Goal: Find specific page/section: Find specific page/section

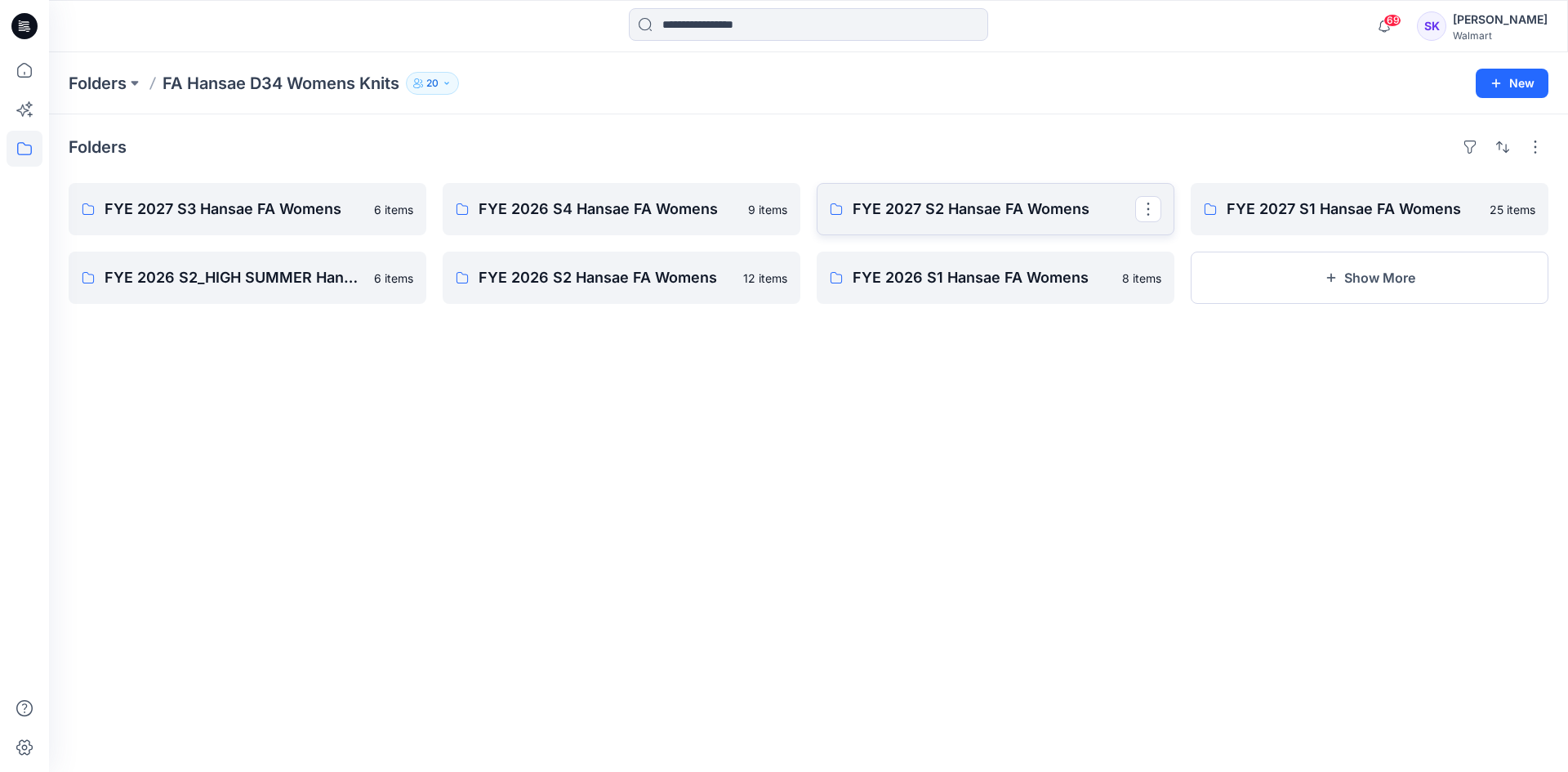
click at [935, 197] on link "FYE 2027 S2 Hansae FA Womens" at bounding box center [995, 209] width 358 height 53
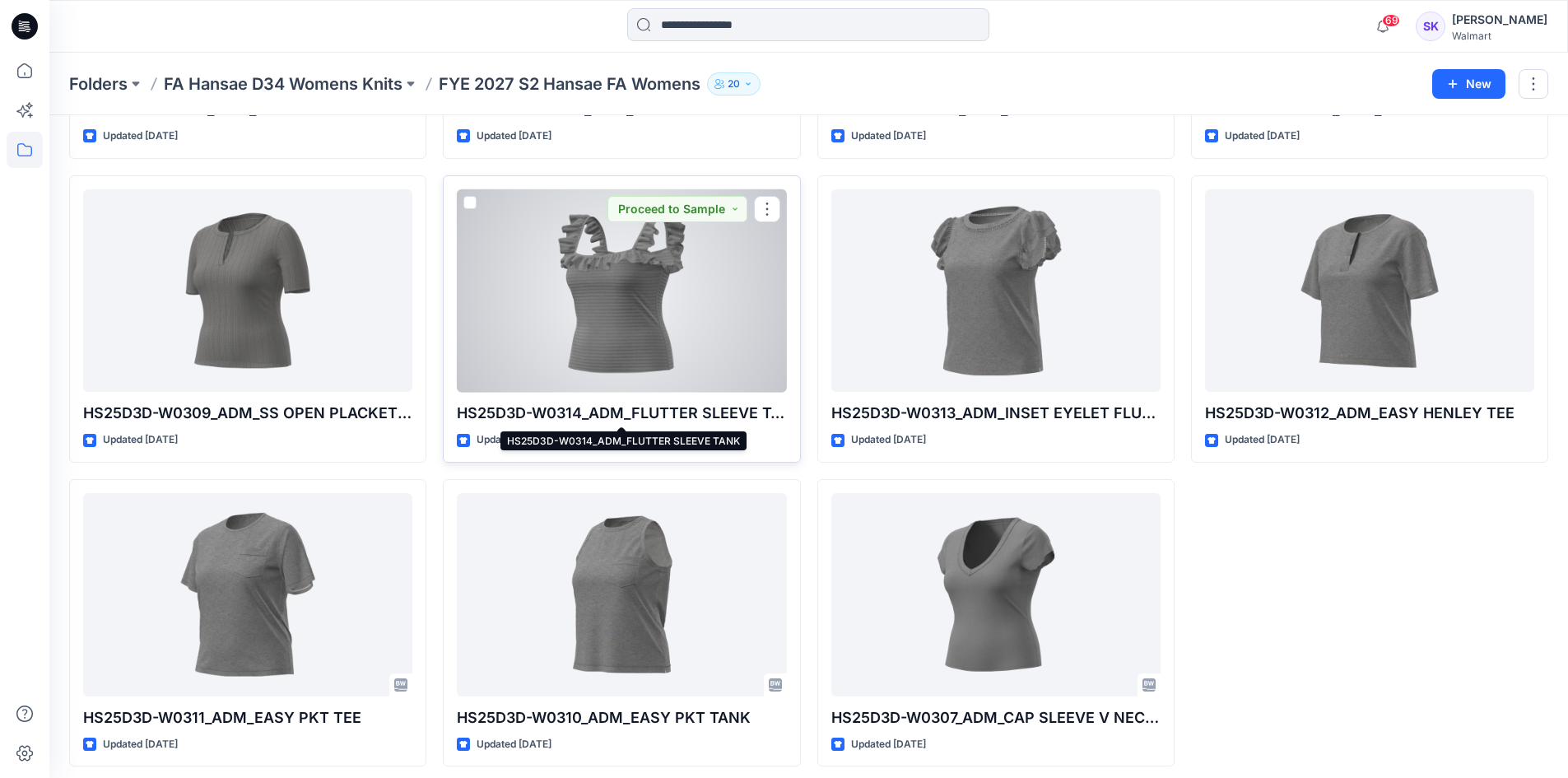
scroll to position [1233, 0]
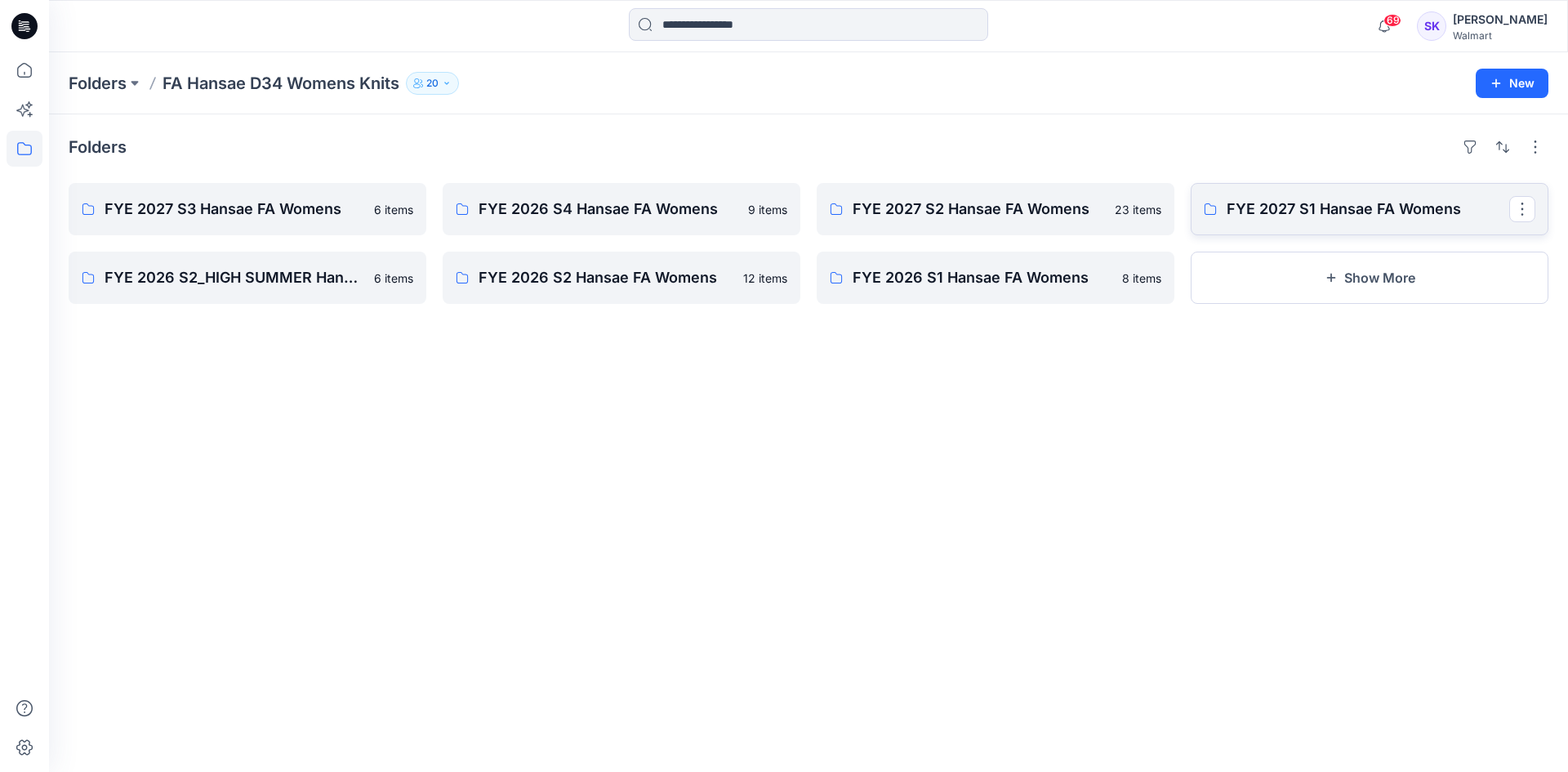
click at [1257, 213] on p "FYE 2027 S1 Hansae FA Womens" at bounding box center [1368, 209] width 283 height 22
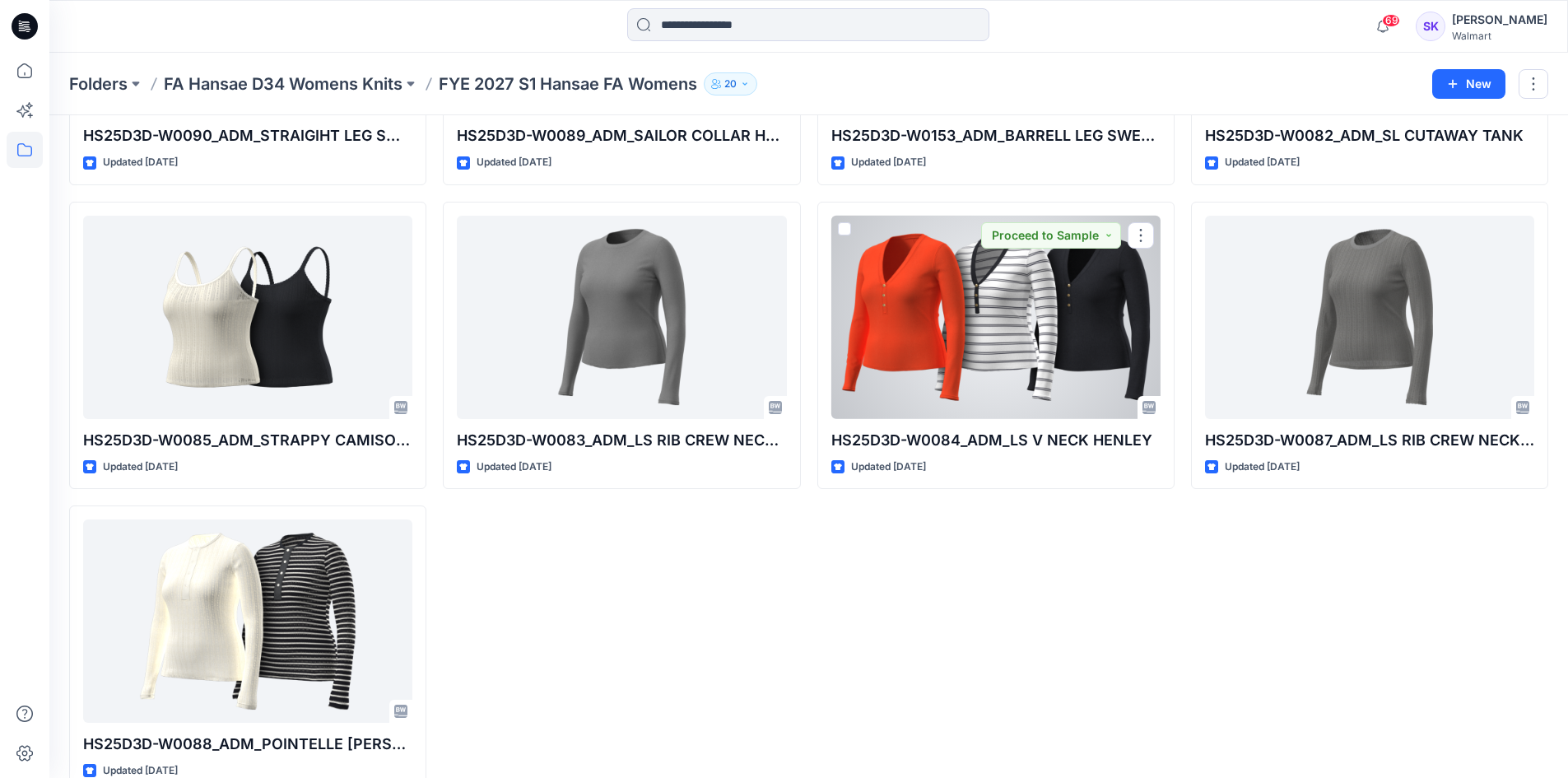
scroll to position [1537, 0]
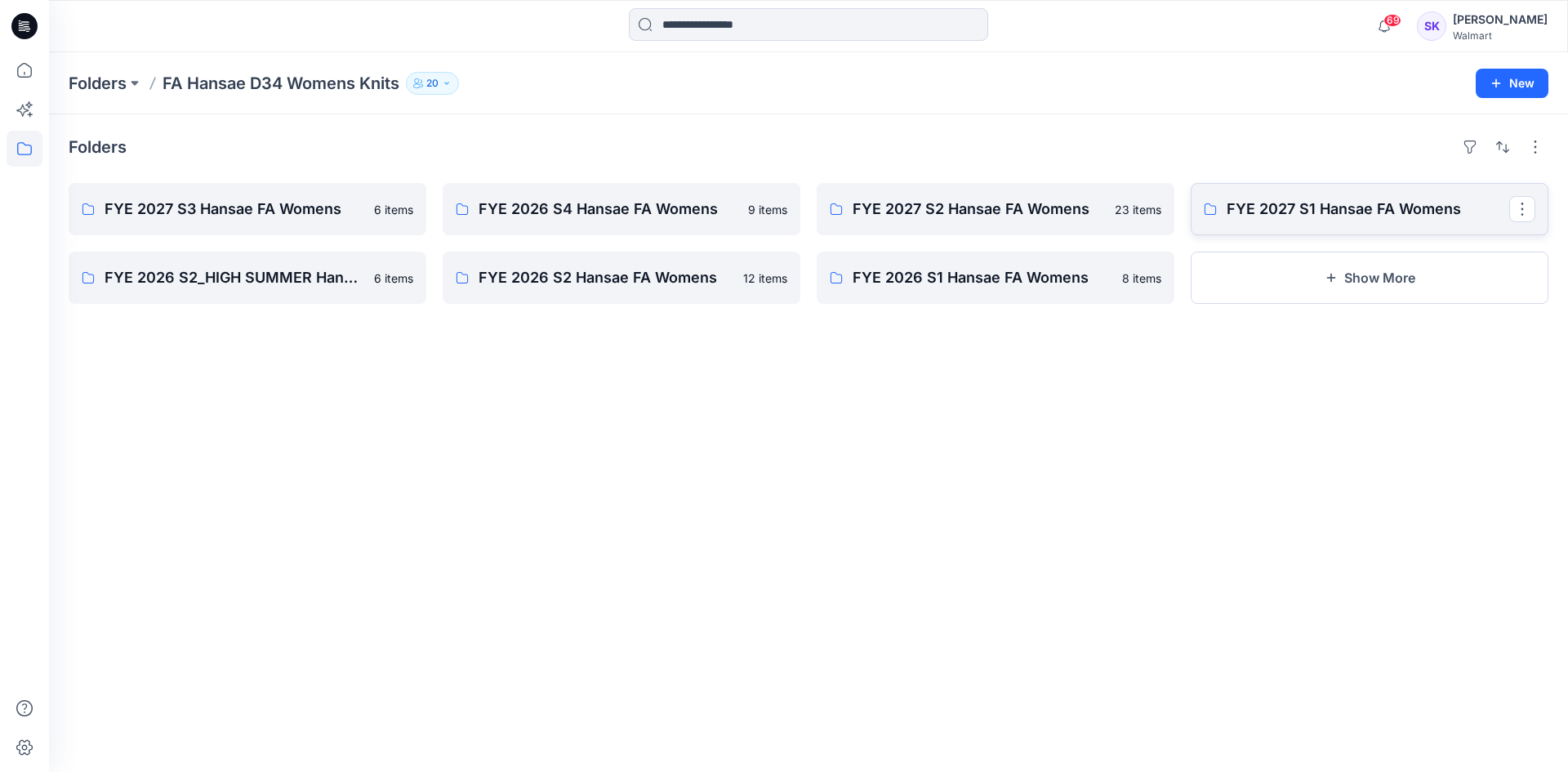
click at [1265, 211] on p "FYE 2027 S1 Hansae FA Womens" at bounding box center [1368, 209] width 283 height 22
